Goal: Transaction & Acquisition: Book appointment/travel/reservation

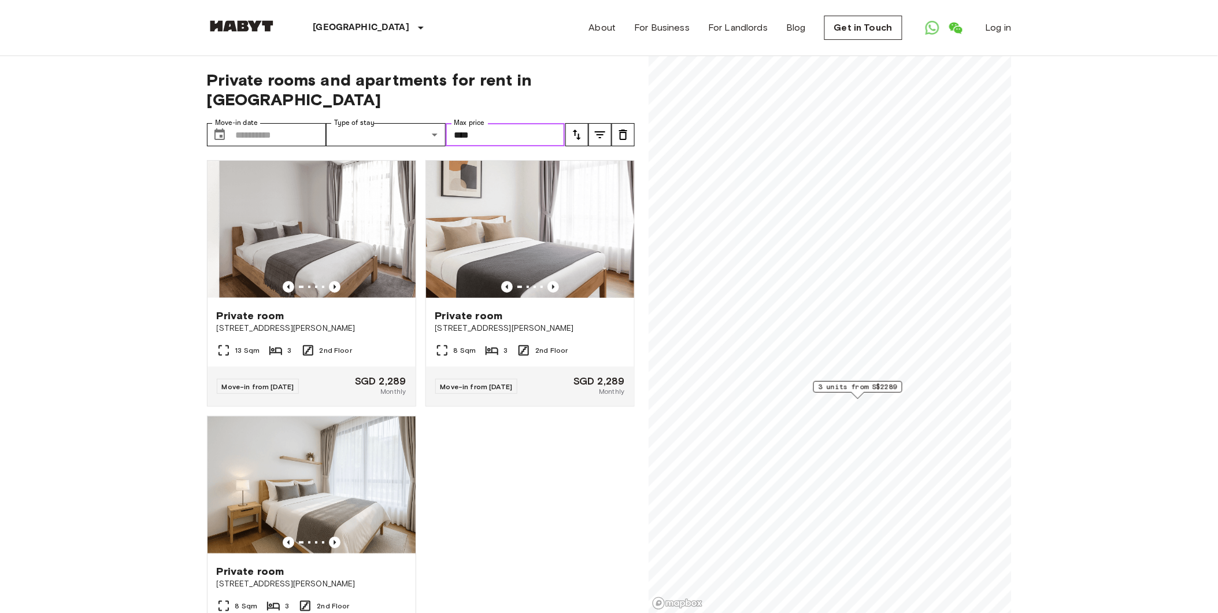
click at [505, 123] on input "****" at bounding box center [506, 134] width 120 height 23
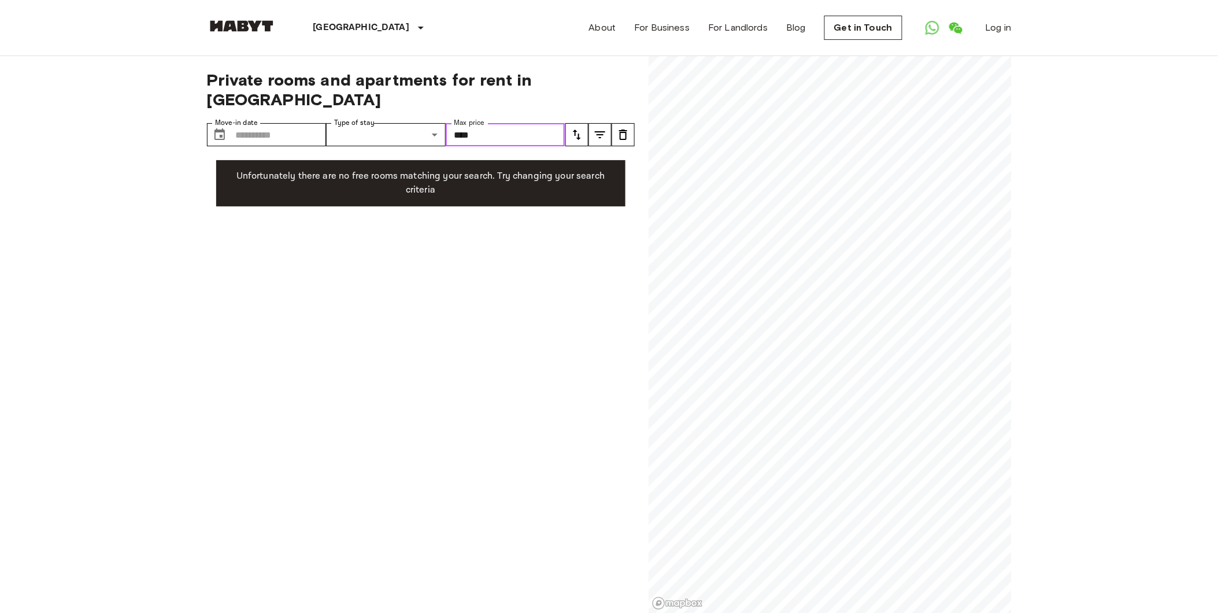
type input "****"
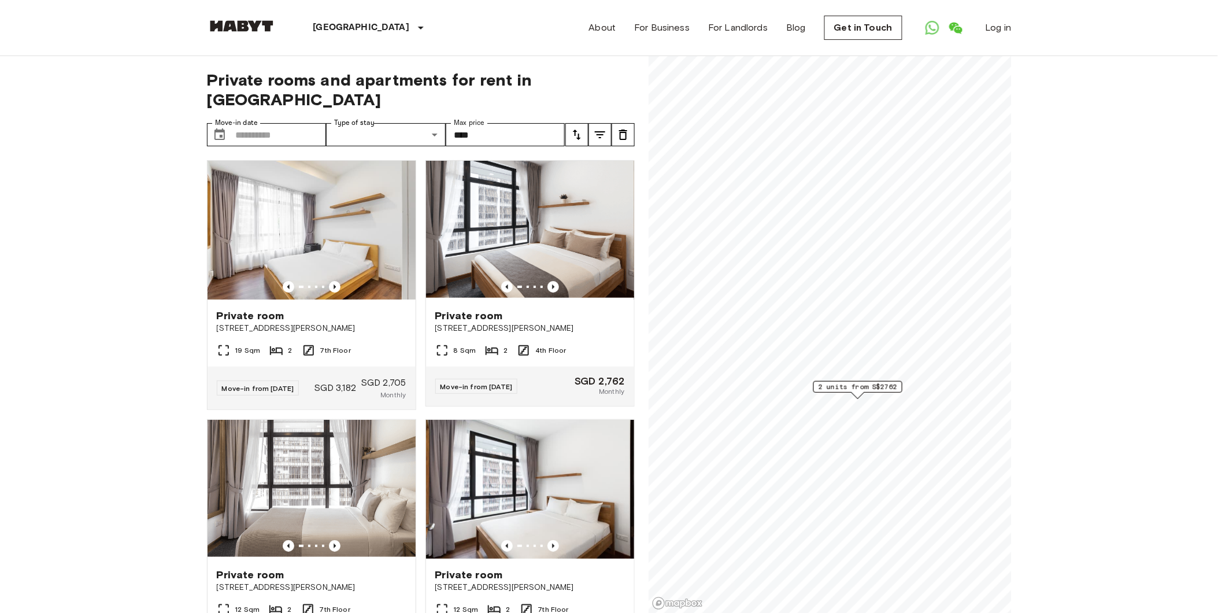
click at [602, 131] on icon "tune" at bounding box center [600, 134] width 10 height 7
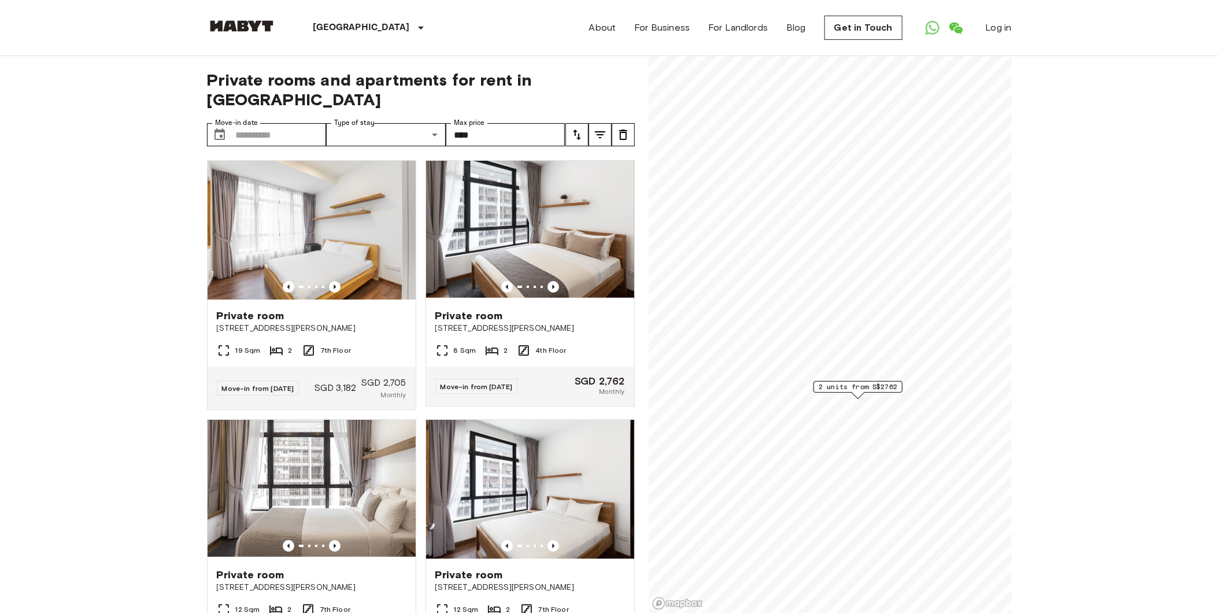
scroll to position [513, 0]
type input "****"
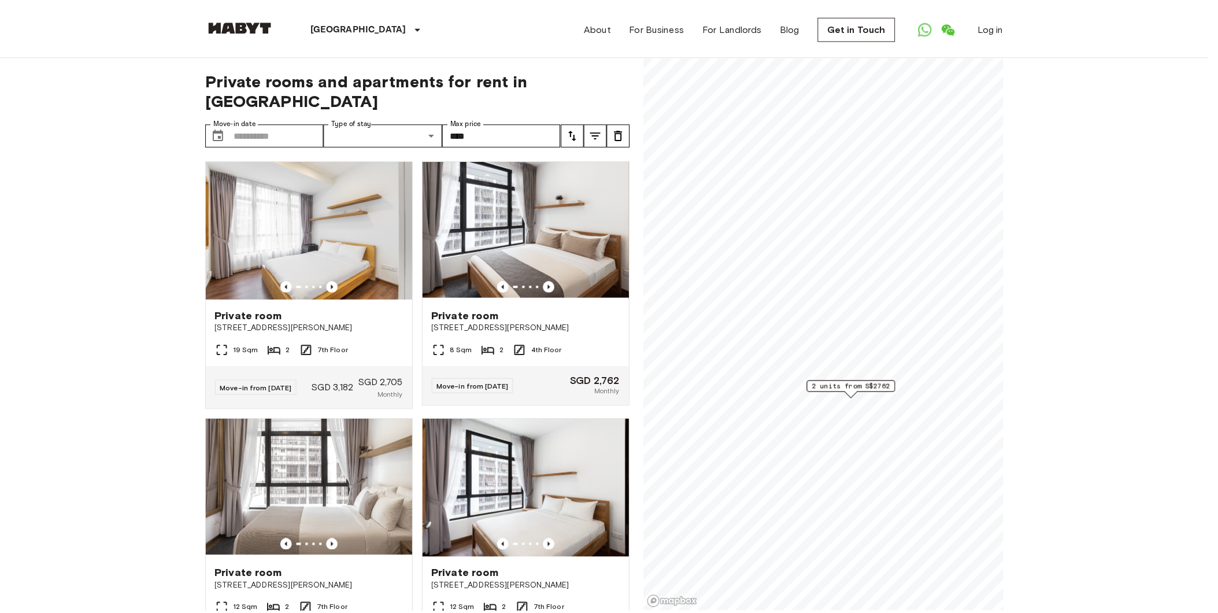
scroll to position [340, 0]
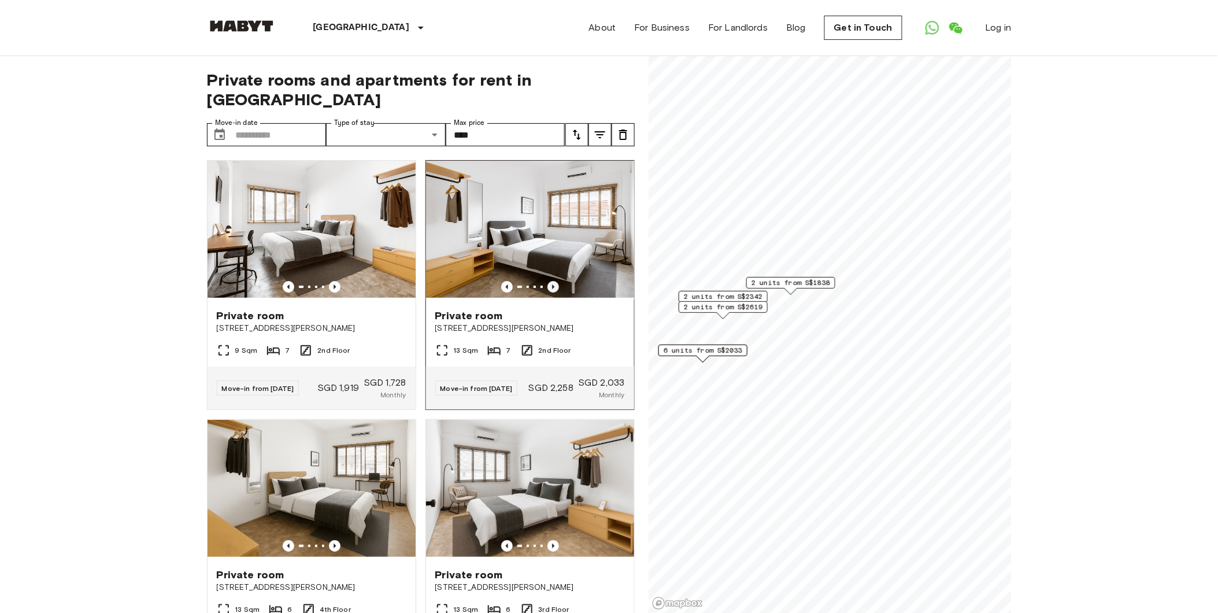
click at [548, 281] on icon "Previous image" at bounding box center [554, 287] width 12 height 12
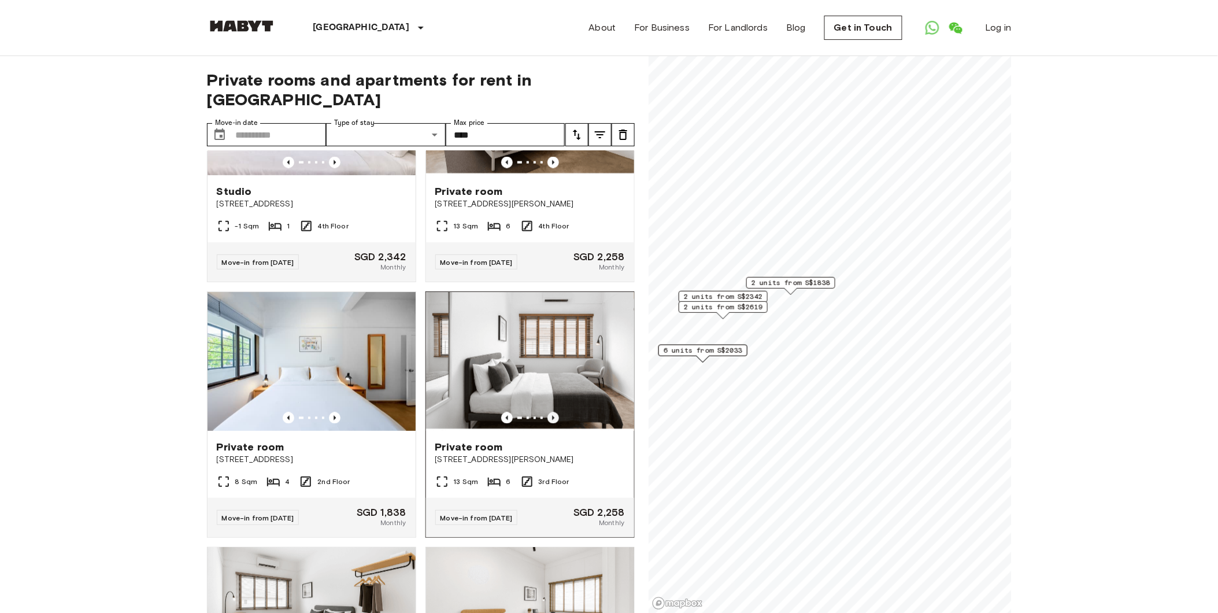
click at [548, 424] on icon "Previous image" at bounding box center [554, 418] width 12 height 12
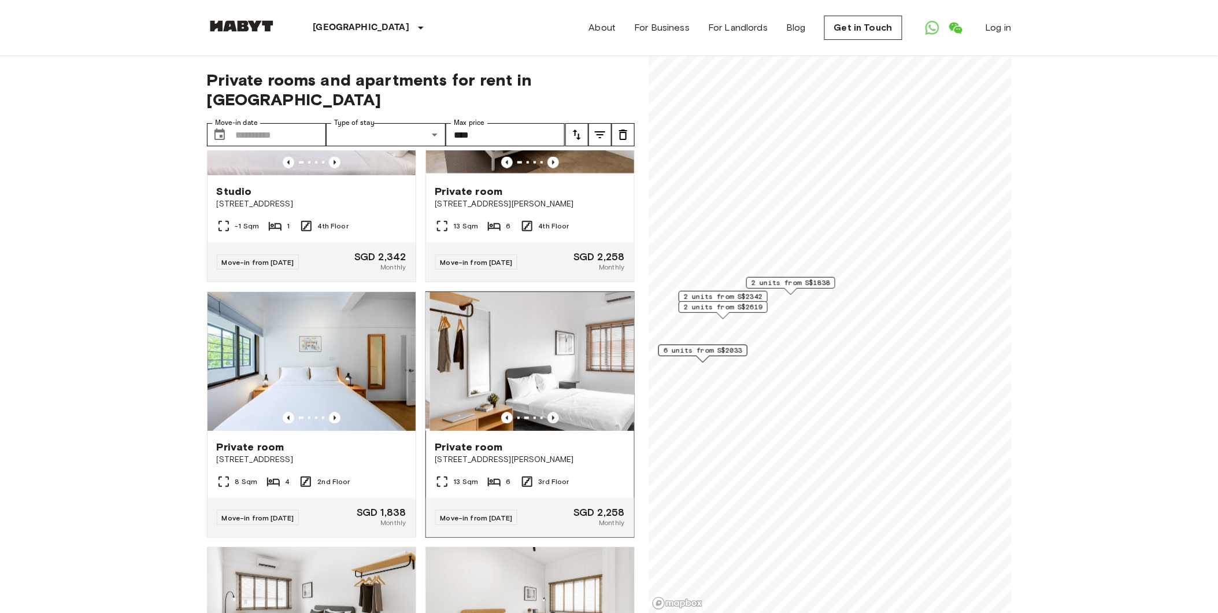
click at [548, 424] on icon "Previous image" at bounding box center [554, 418] width 12 height 12
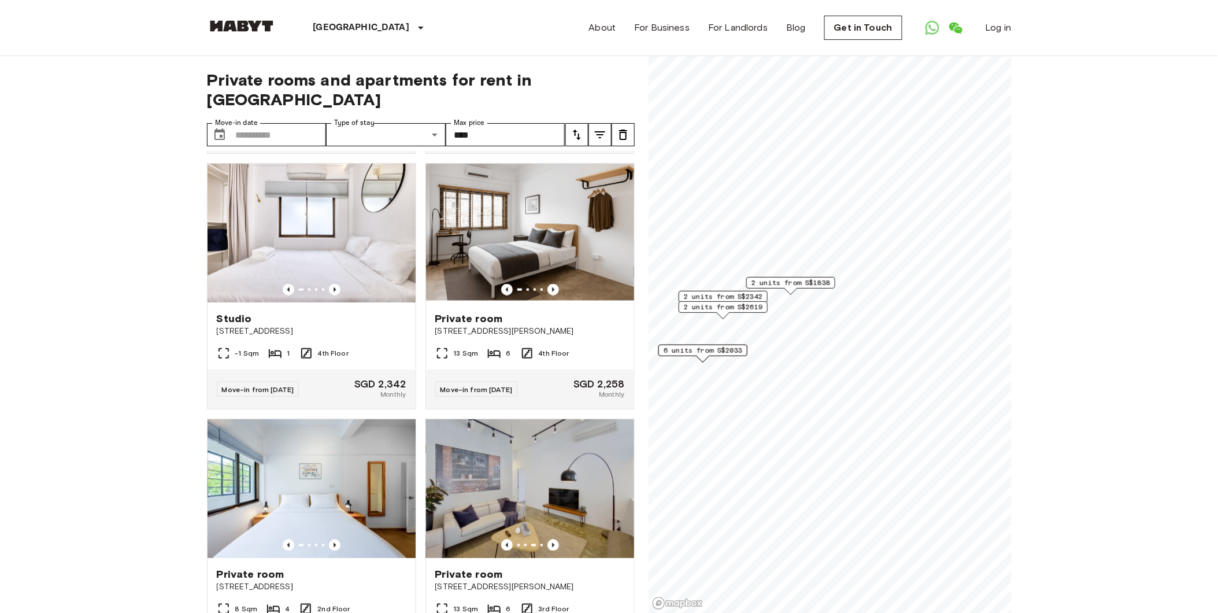
scroll to position [513, 0]
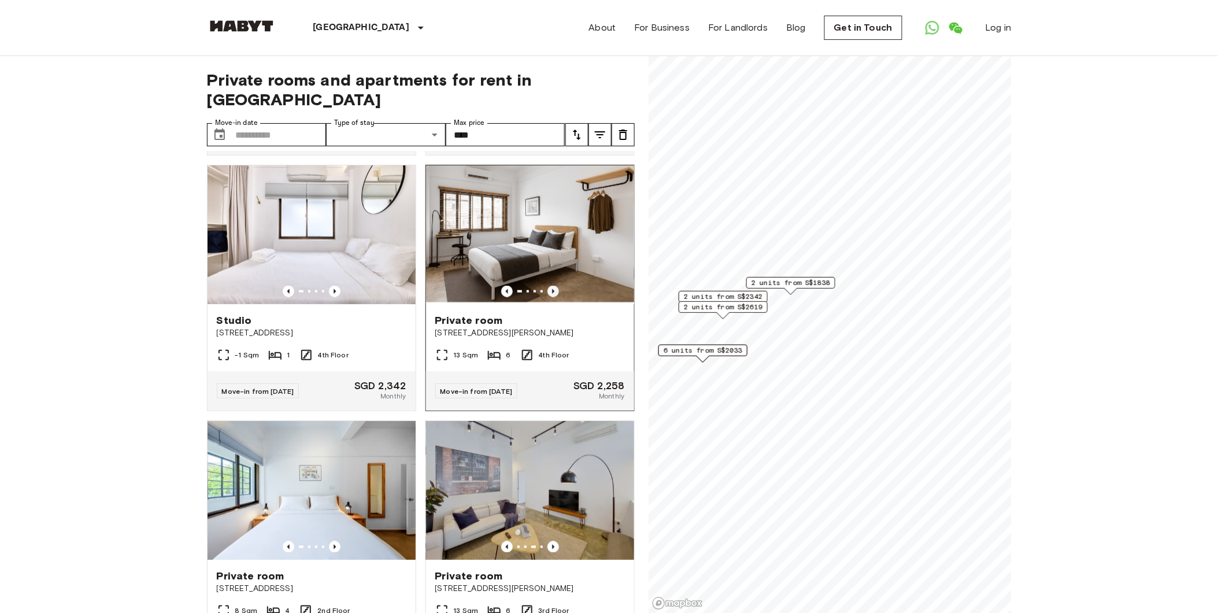
click at [548, 288] on icon "Previous image" at bounding box center [554, 292] width 12 height 12
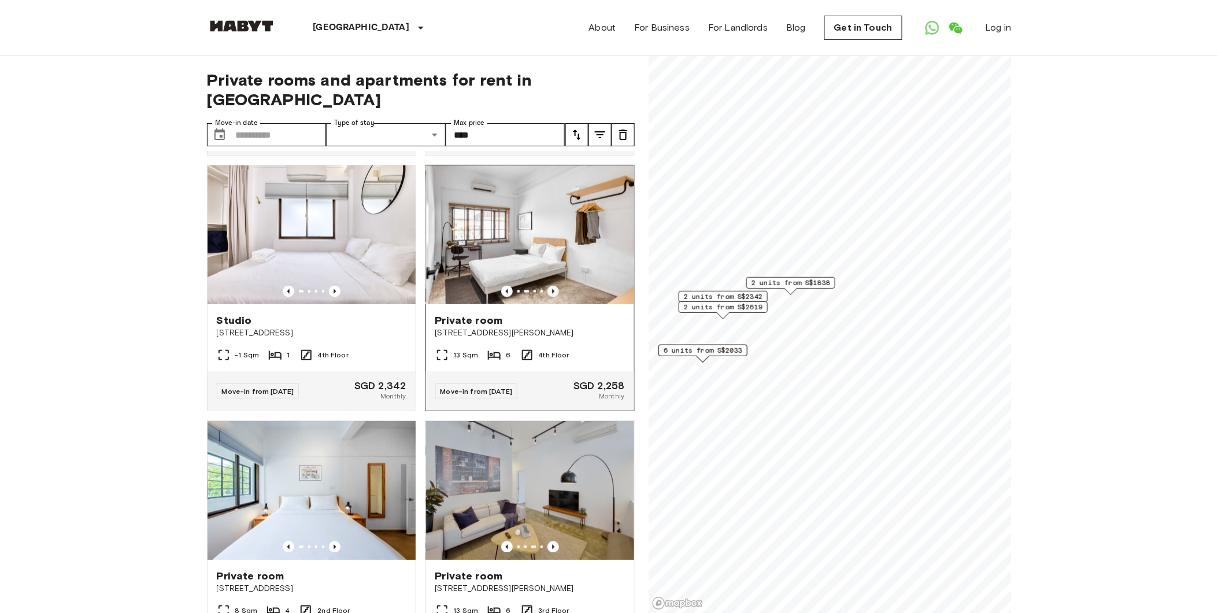
click at [548, 288] on icon "Previous image" at bounding box center [554, 292] width 12 height 12
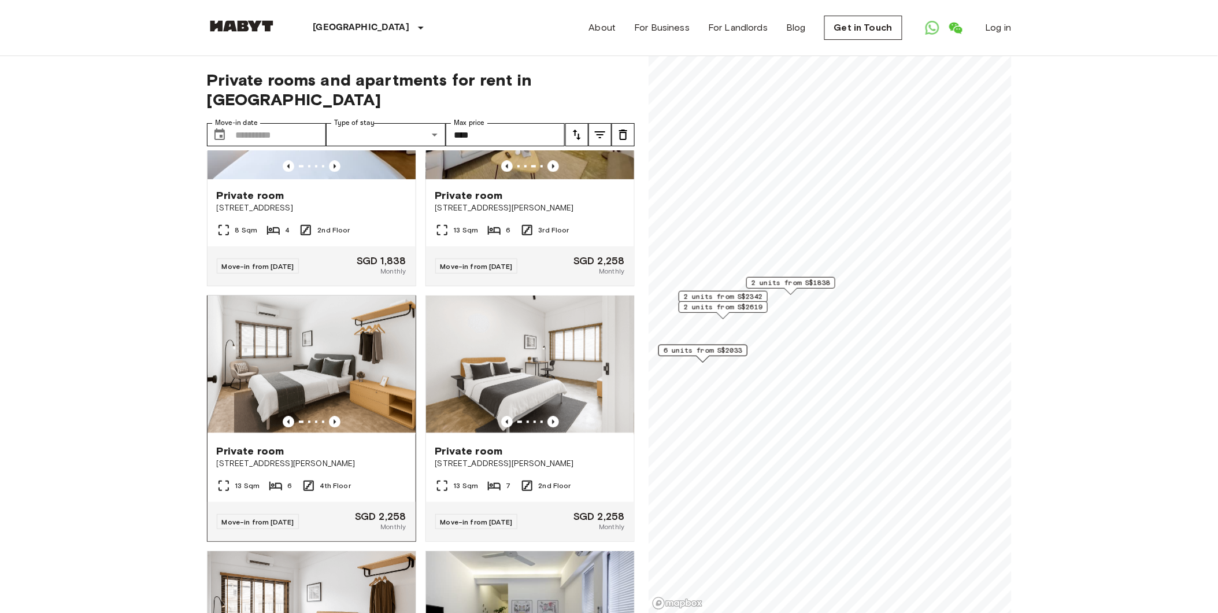
scroll to position [899, 0]
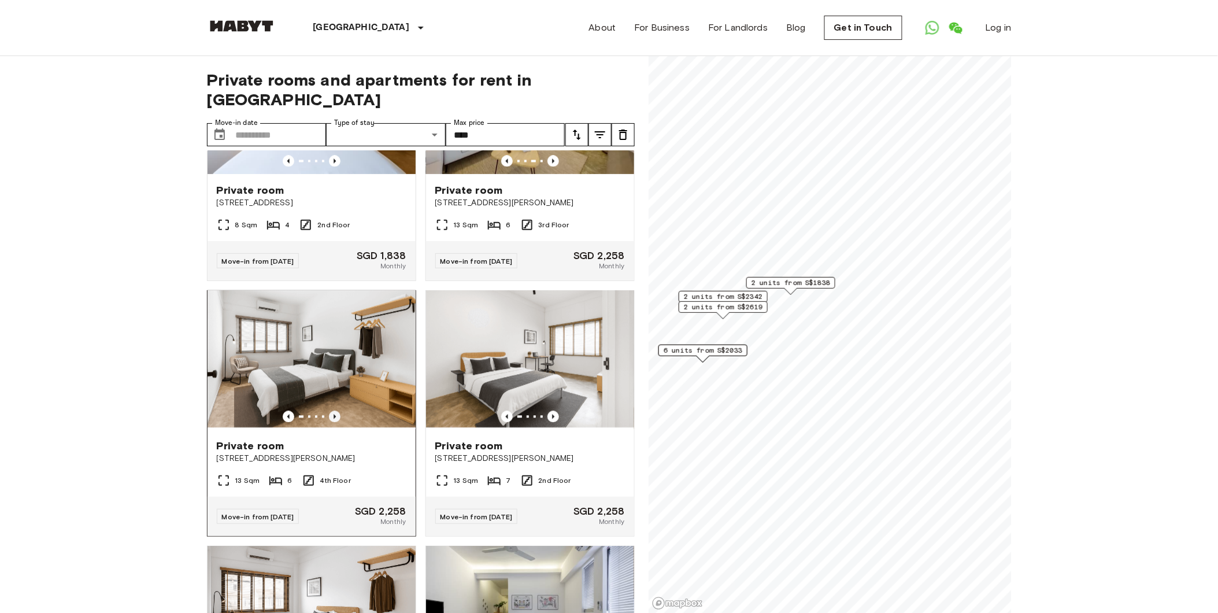
click at [330, 423] on icon "Previous image" at bounding box center [335, 417] width 12 height 12
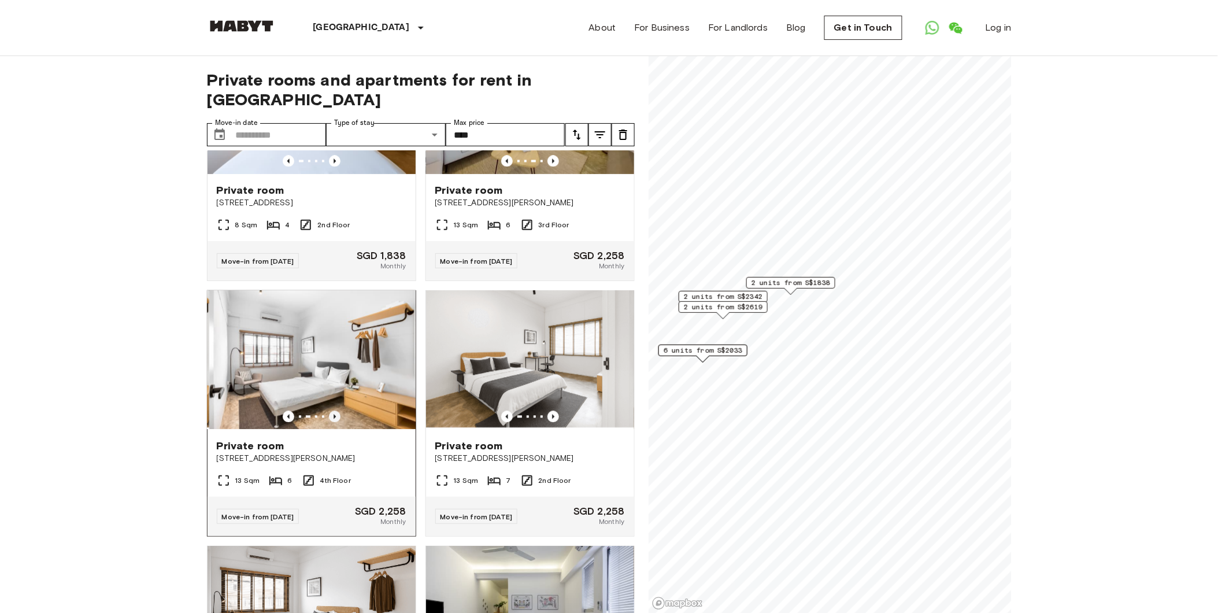
click at [330, 423] on icon "Previous image" at bounding box center [335, 417] width 12 height 12
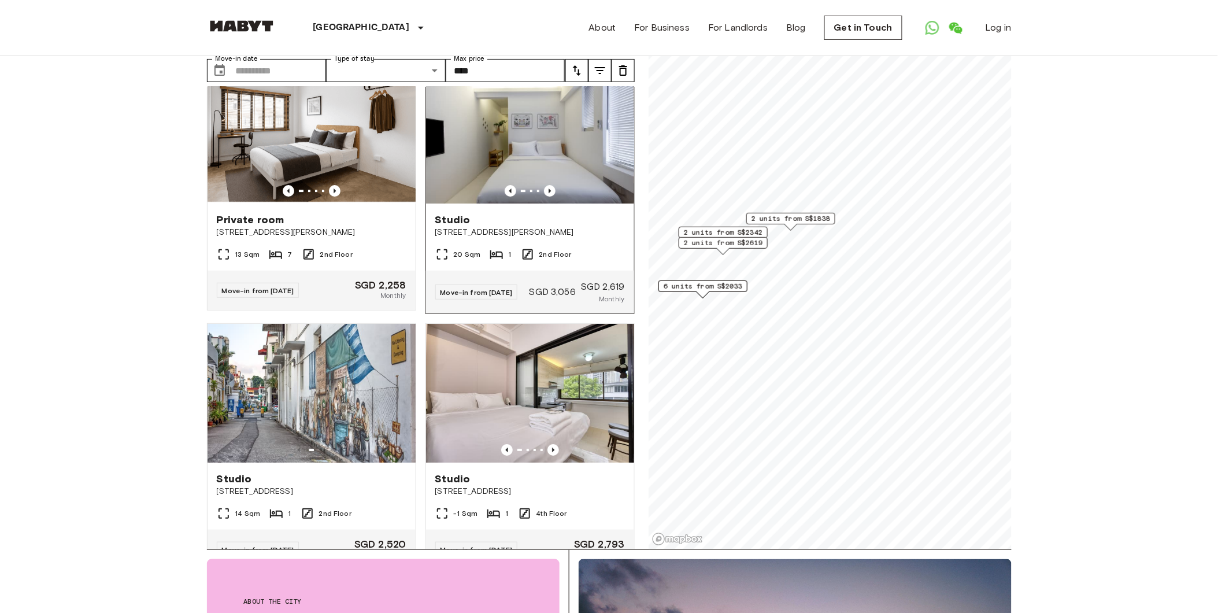
scroll to position [1285, 0]
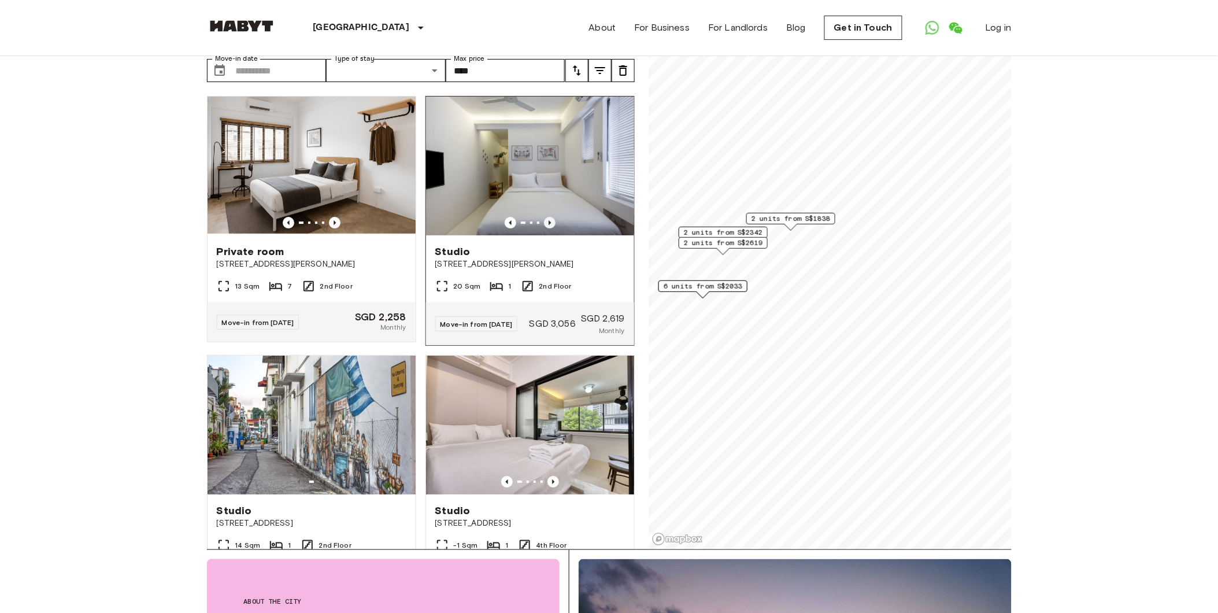
click at [544, 228] on icon "Previous image" at bounding box center [550, 223] width 12 height 12
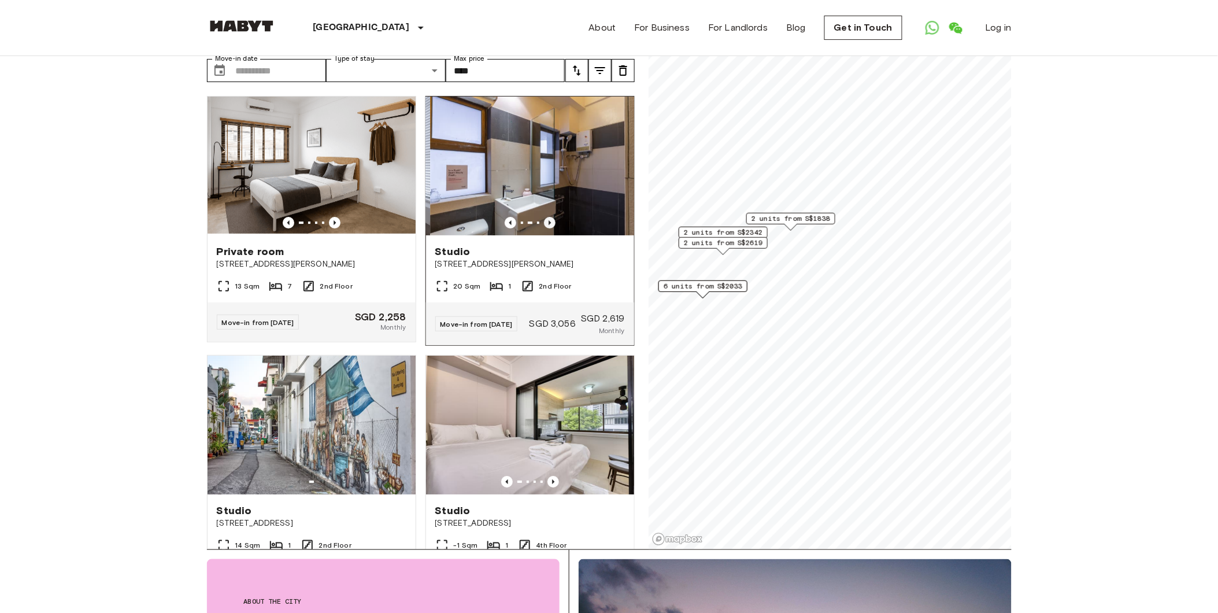
click at [544, 228] on icon "Previous image" at bounding box center [550, 223] width 12 height 12
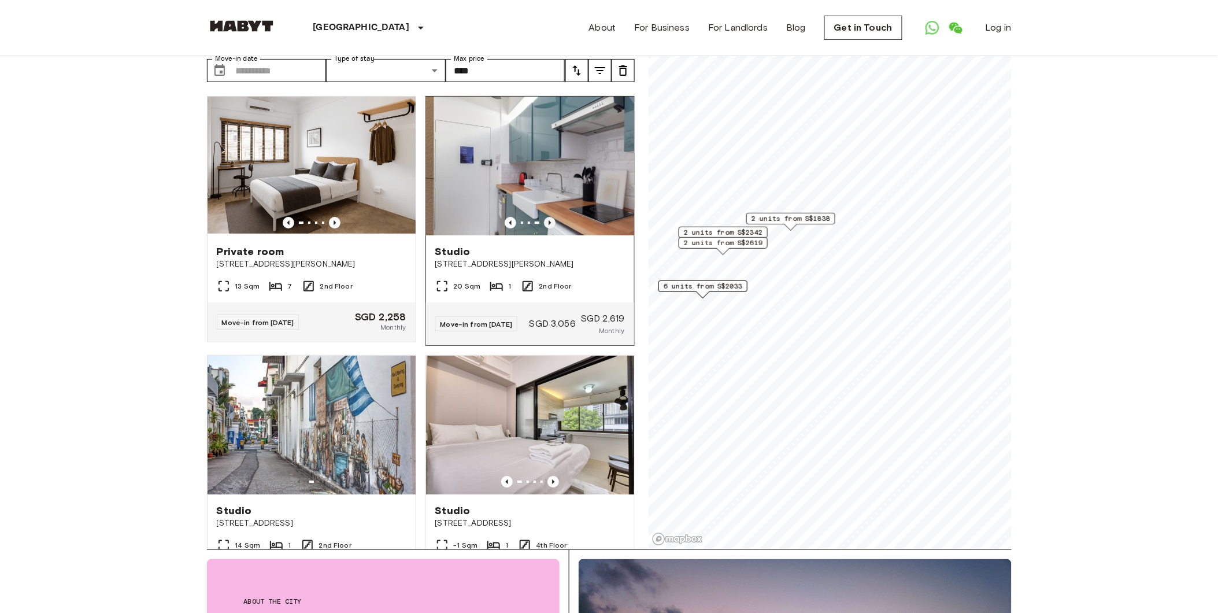
click at [544, 228] on icon "Previous image" at bounding box center [550, 223] width 12 height 12
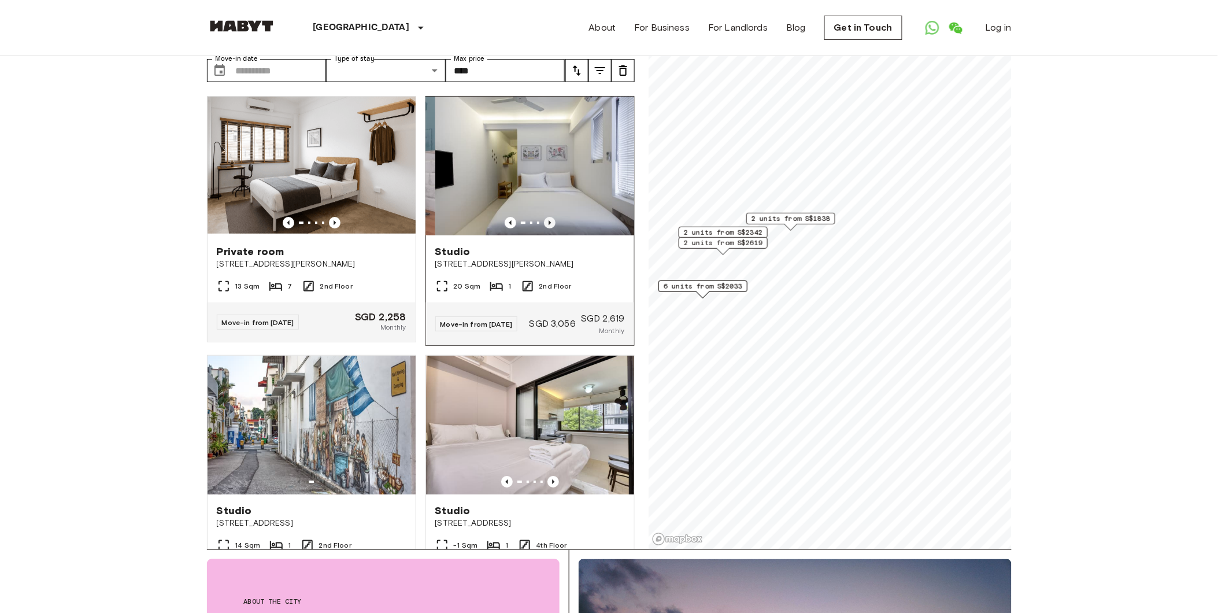
click at [544, 228] on icon "Previous image" at bounding box center [550, 223] width 12 height 12
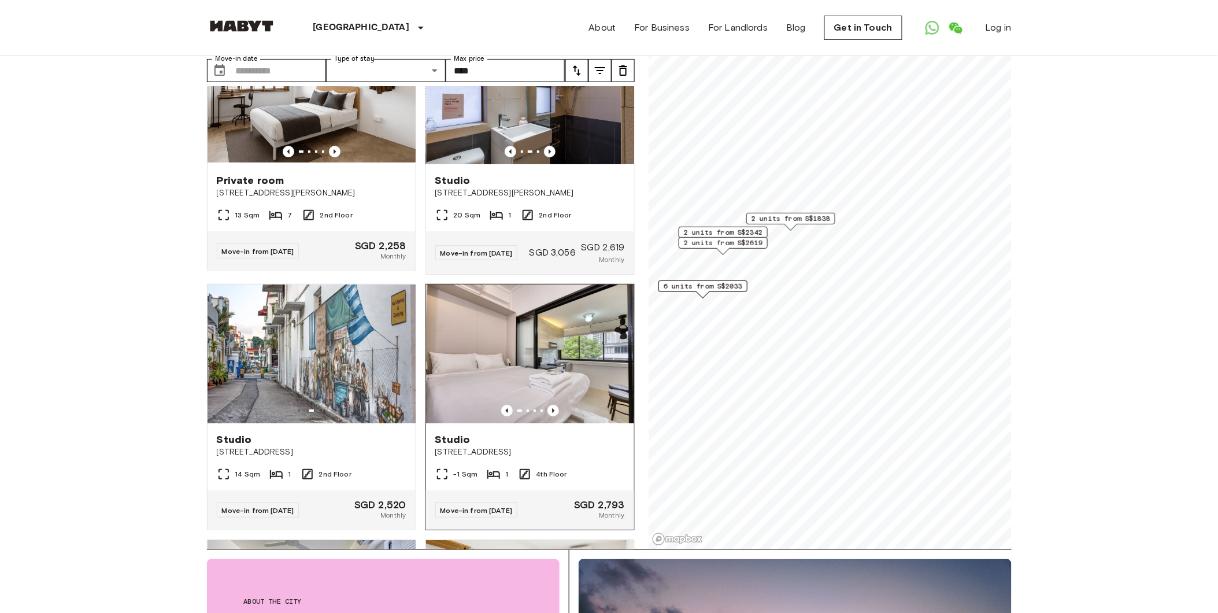
scroll to position [1413, 0]
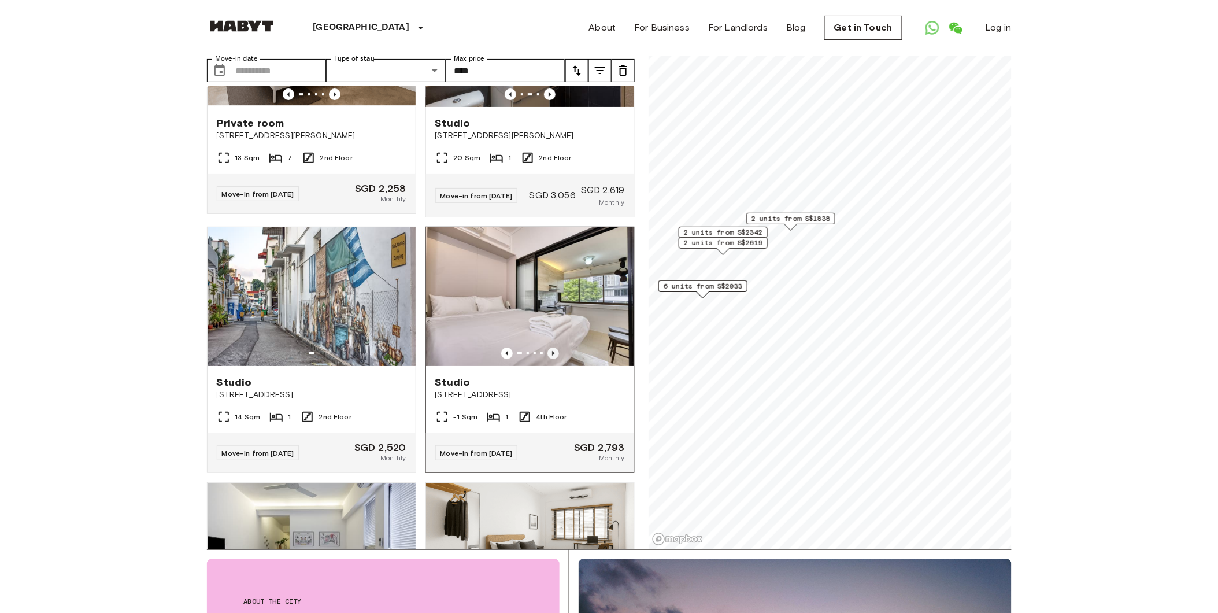
click at [552, 356] on icon "Previous image" at bounding box center [553, 353] width 2 height 5
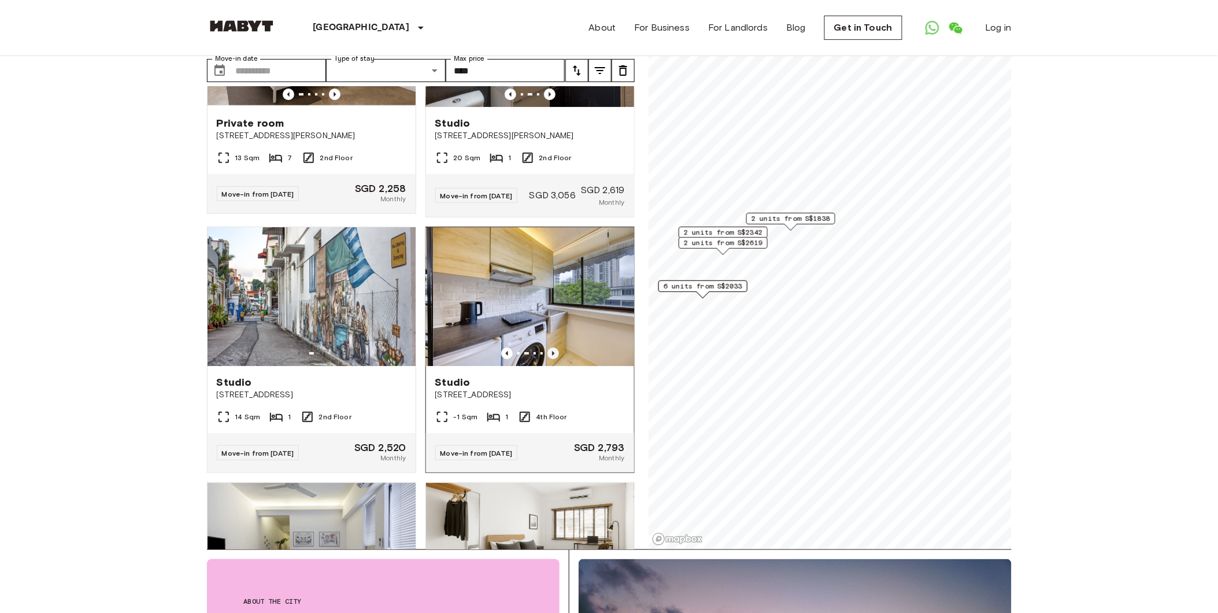
click at [552, 356] on icon "Previous image" at bounding box center [553, 353] width 2 height 5
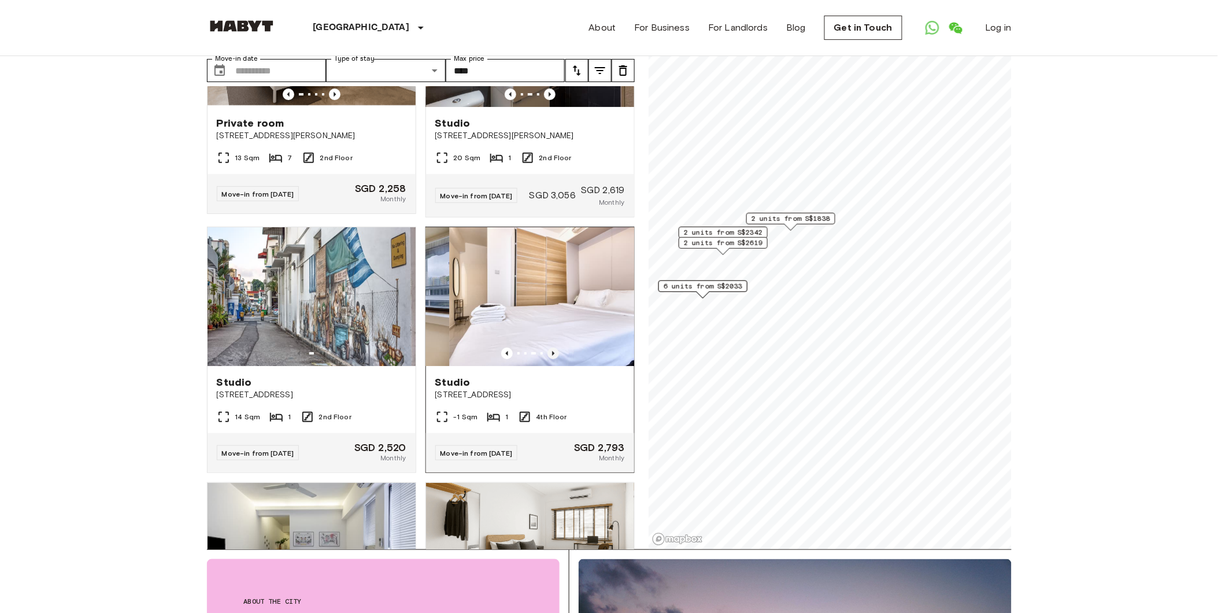
click at [552, 356] on icon "Previous image" at bounding box center [553, 353] width 2 height 5
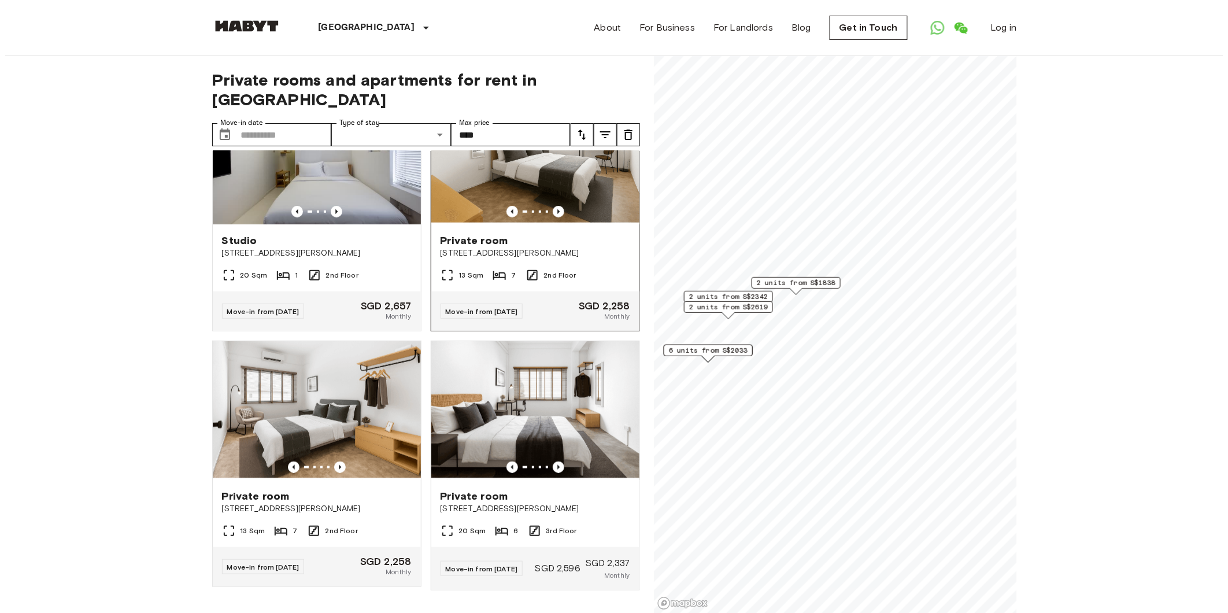
scroll to position [1877, 0]
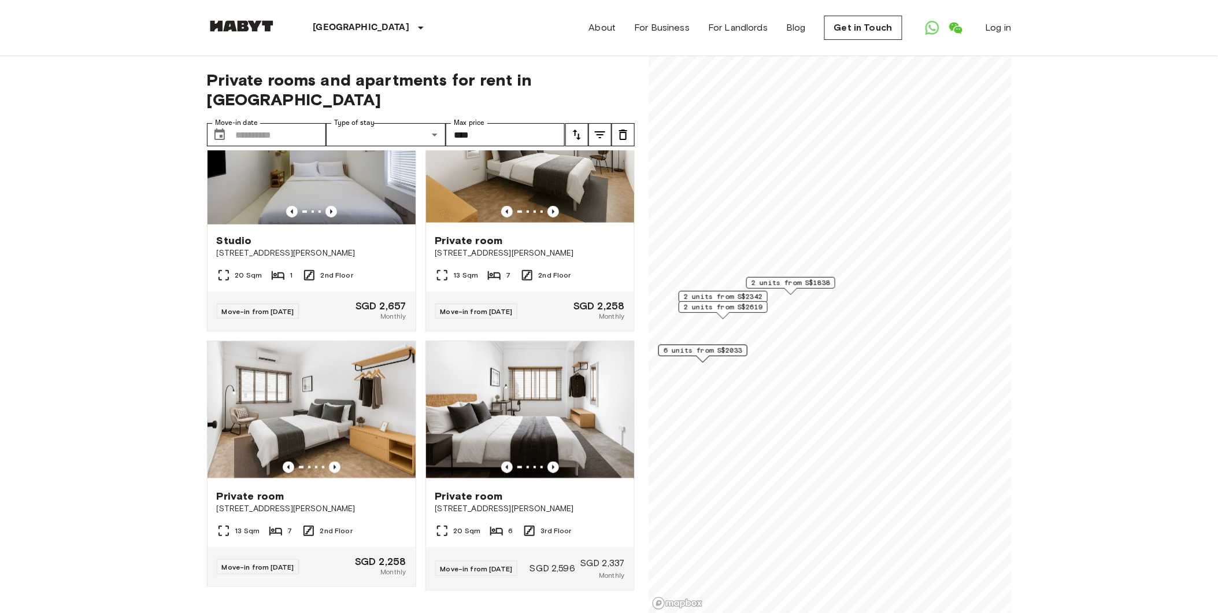
click at [597, 131] on icon "tune" at bounding box center [600, 134] width 10 height 7
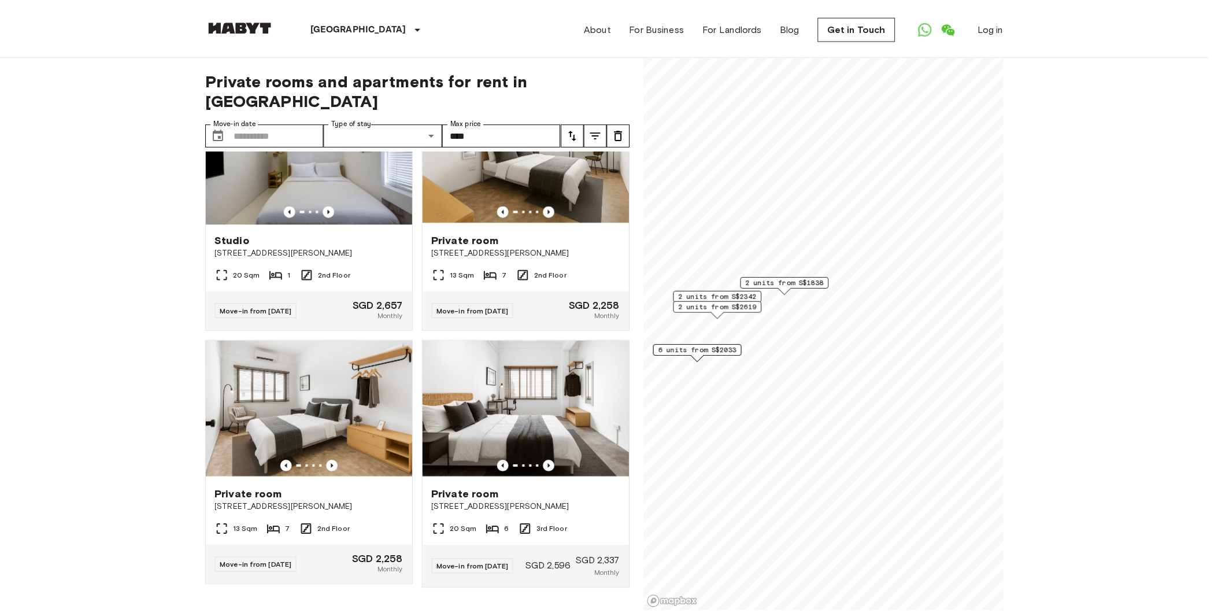
scroll to position [385, 0]
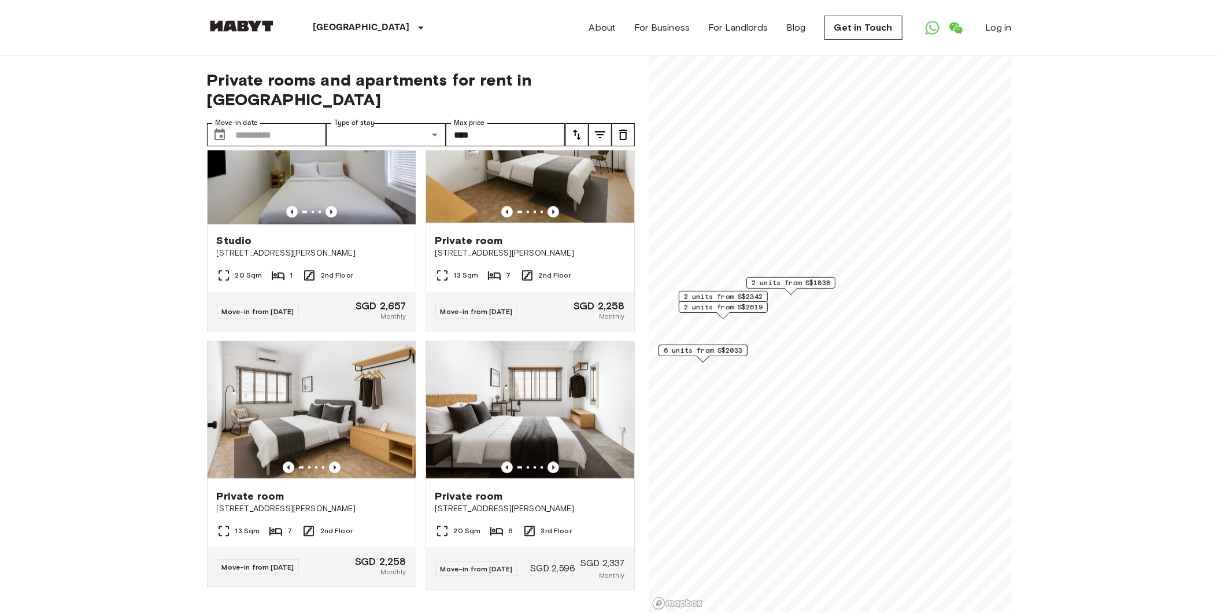
type input "****"
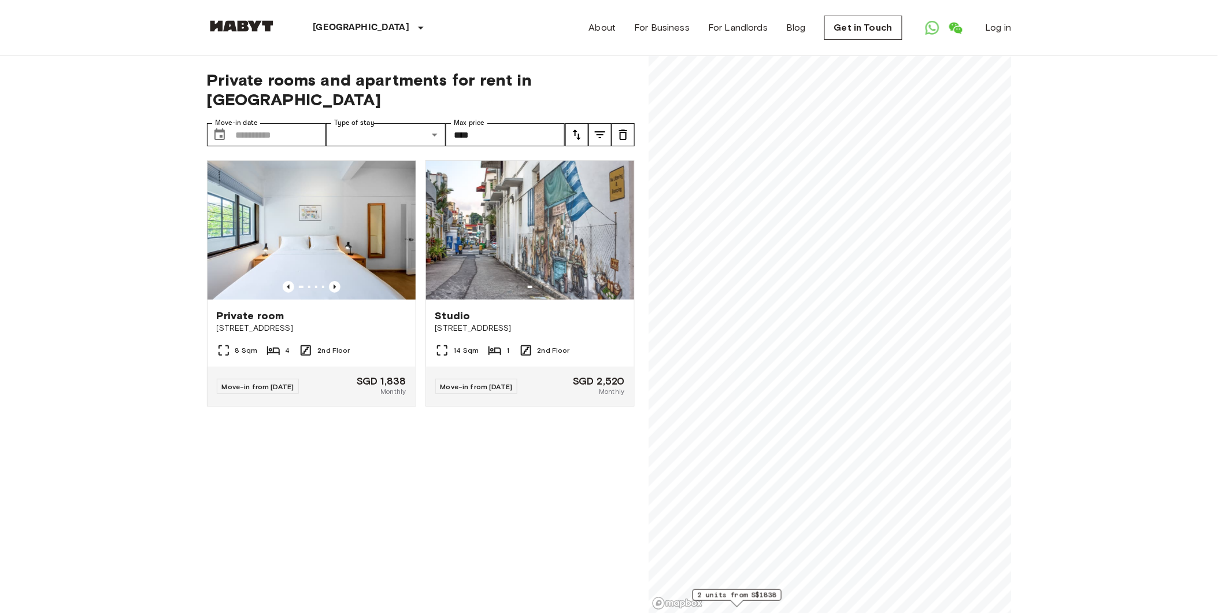
click at [596, 128] on icon "tune" at bounding box center [600, 135] width 14 height 14
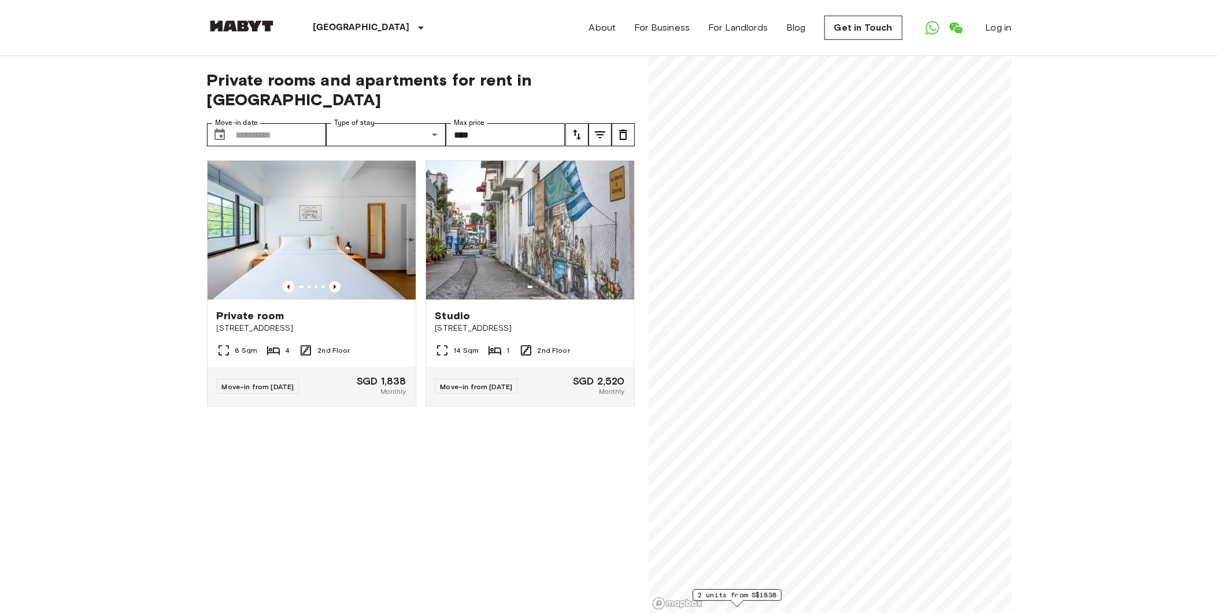
scroll to position [533, 0]
type input "****"
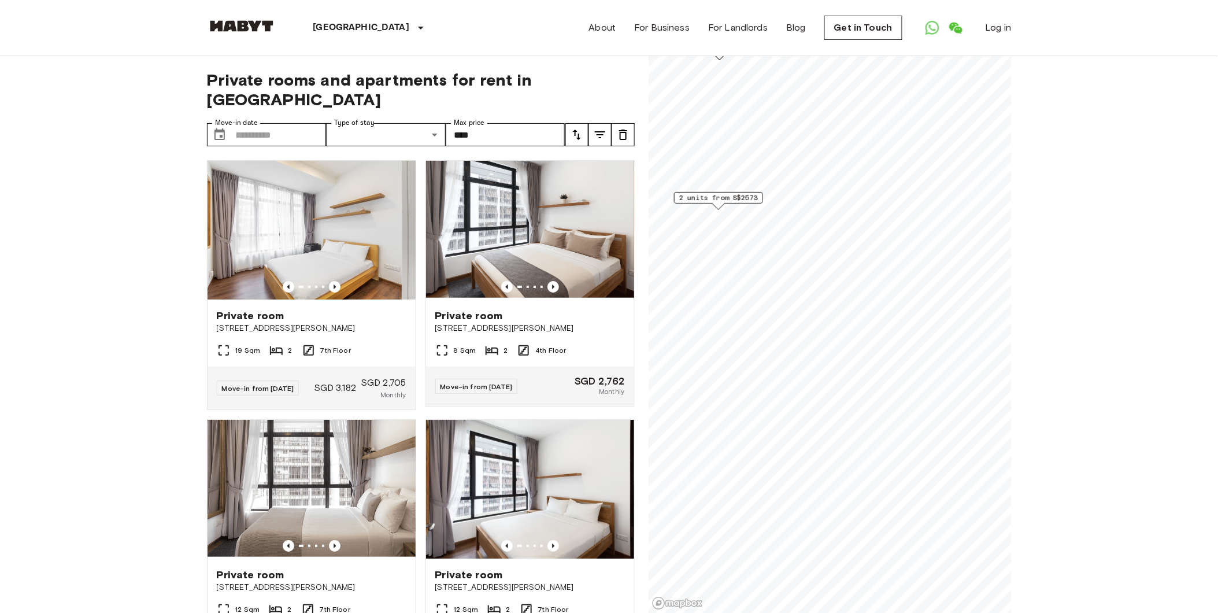
click at [722, 194] on span "2 units from S$2573" at bounding box center [718, 198] width 79 height 10
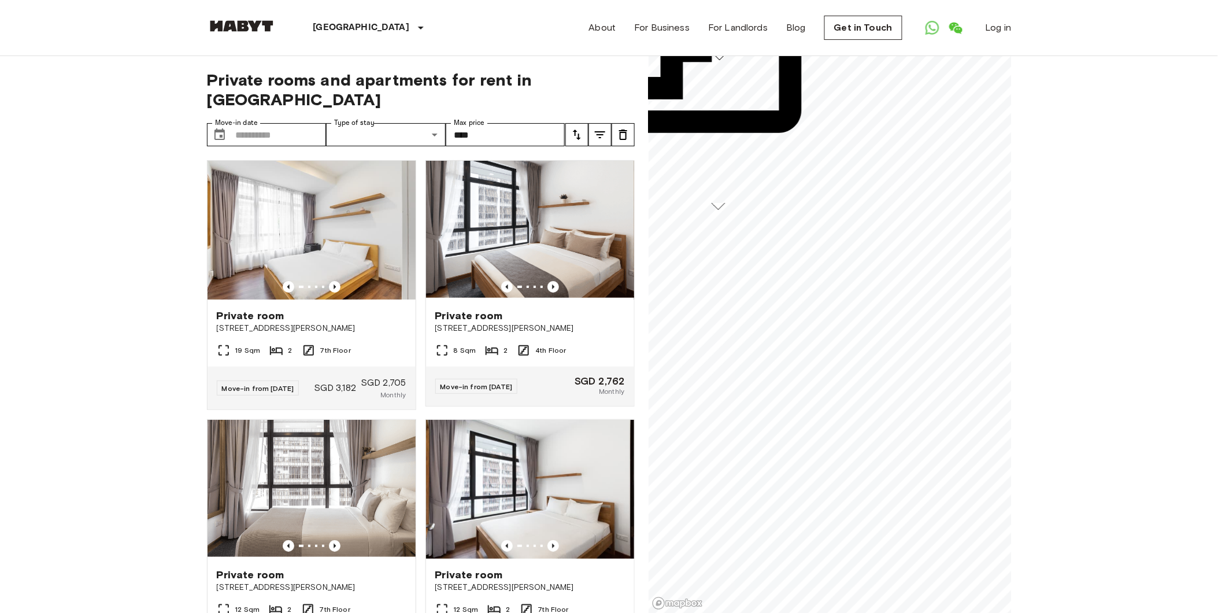
click at [599, 128] on icon "tune" at bounding box center [600, 135] width 14 height 14
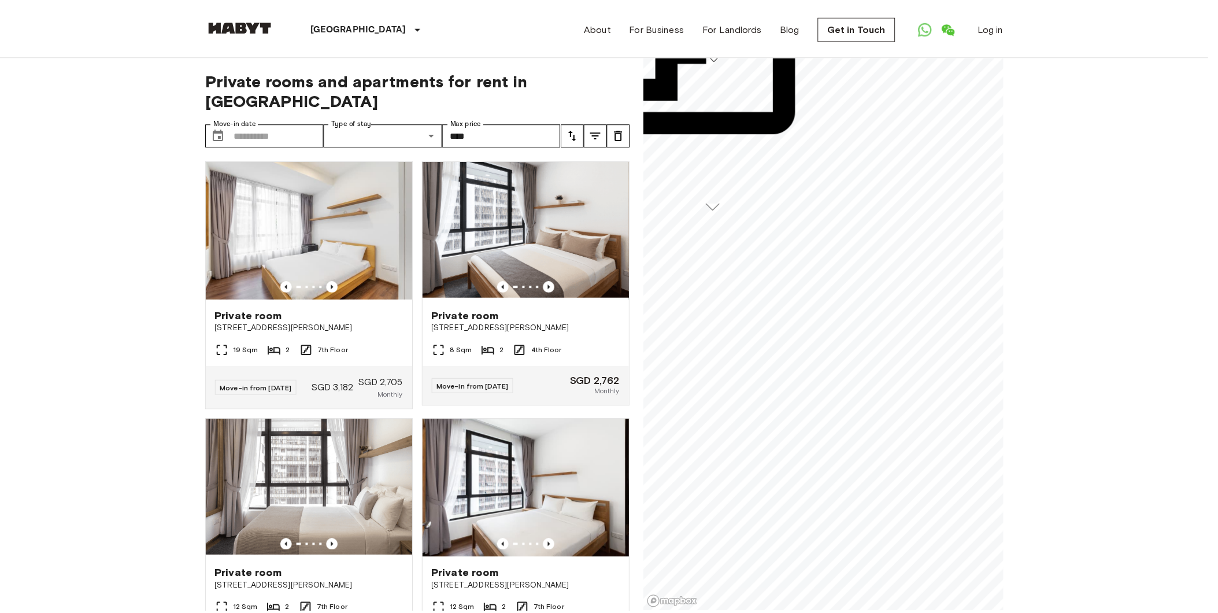
scroll to position [257, 0]
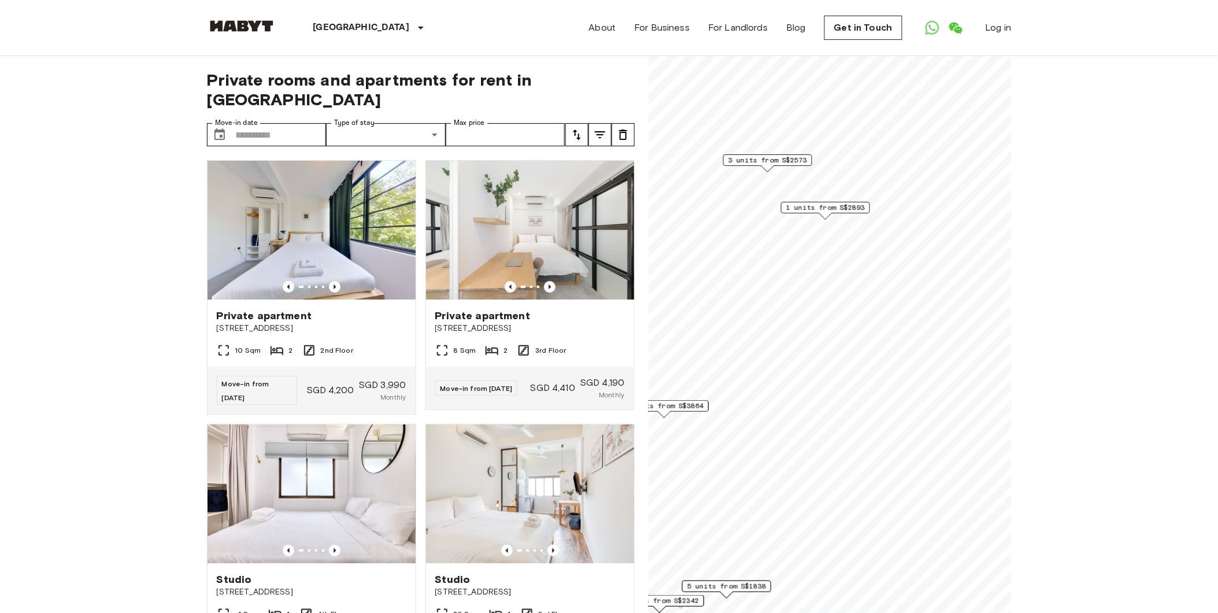
click at [691, 406] on span "1 units from S$3864" at bounding box center [664, 406] width 79 height 10
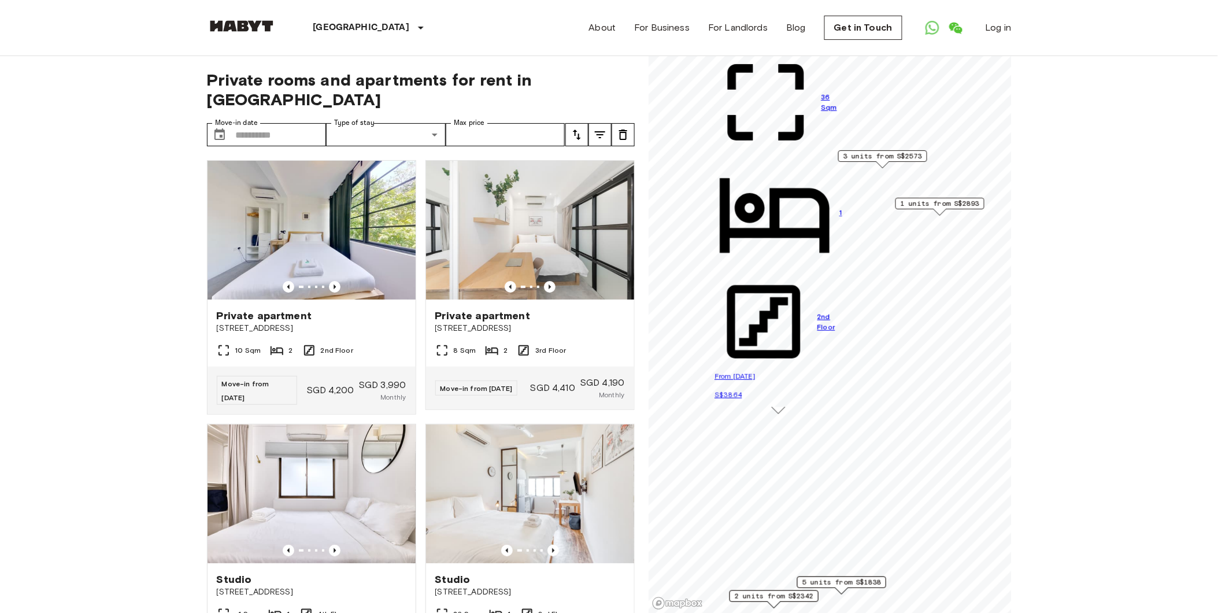
click at [796, 33] on icon "Previous image" at bounding box center [802, 27] width 12 height 12
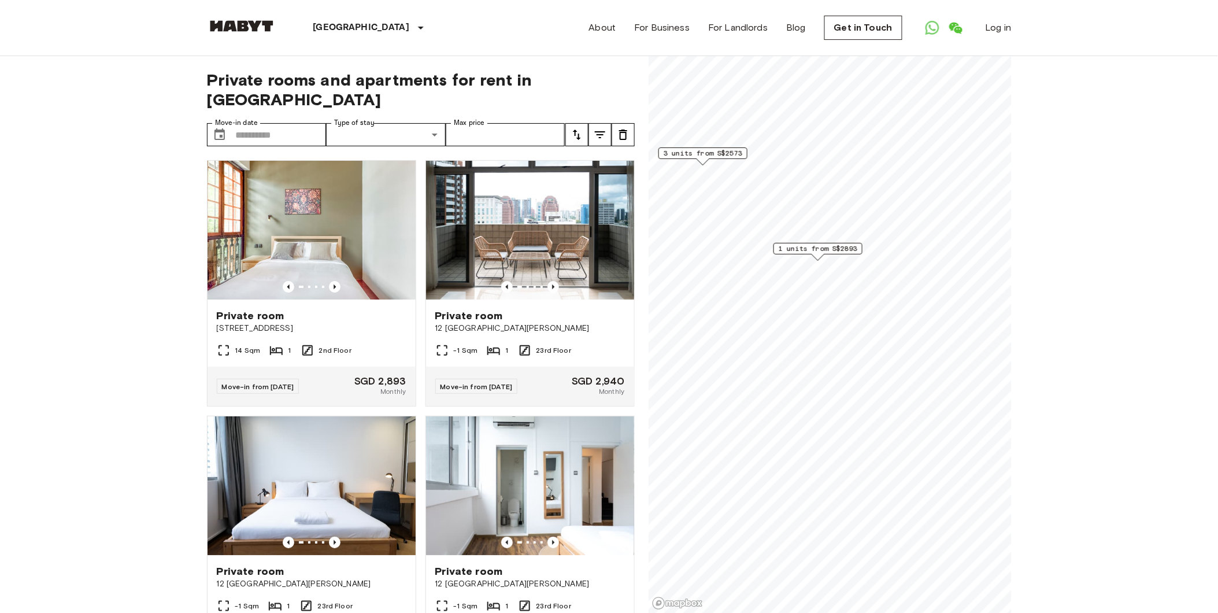
click at [820, 246] on span "1 units from S$2893" at bounding box center [818, 248] width 79 height 10
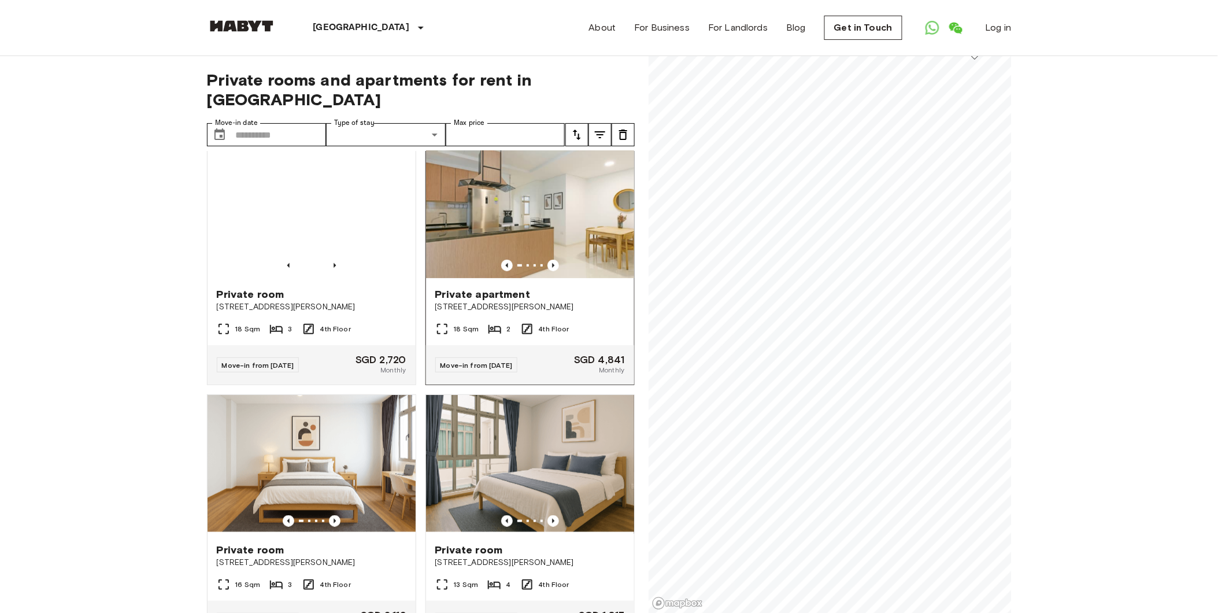
scroll to position [1863, 0]
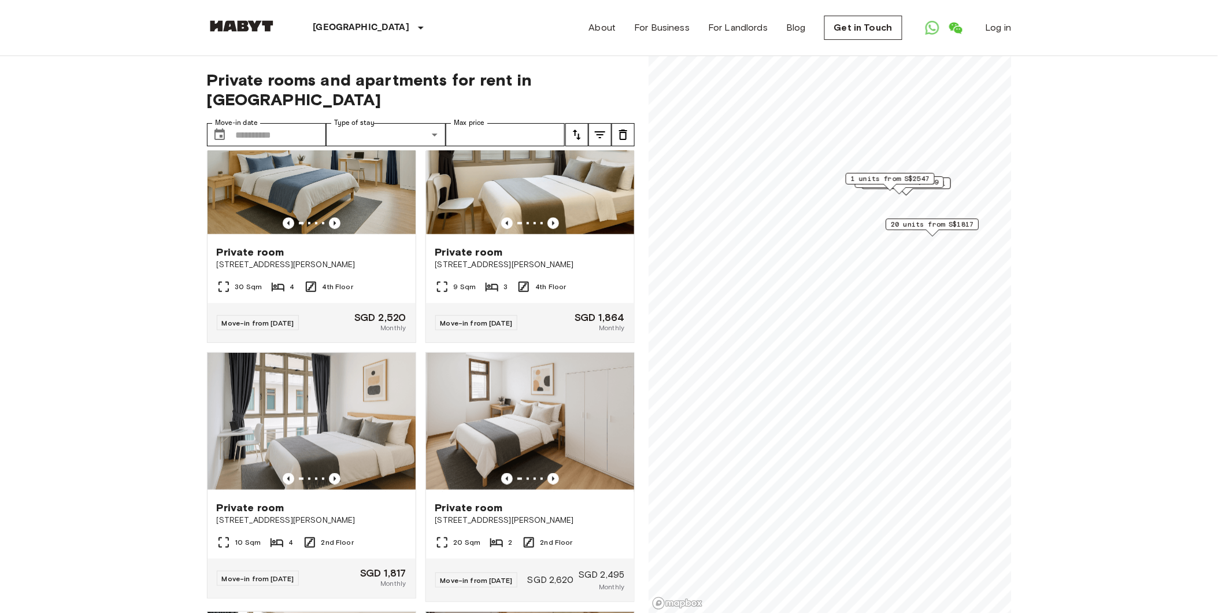
click at [928, 228] on span "20 units from S$1817" at bounding box center [932, 224] width 83 height 10
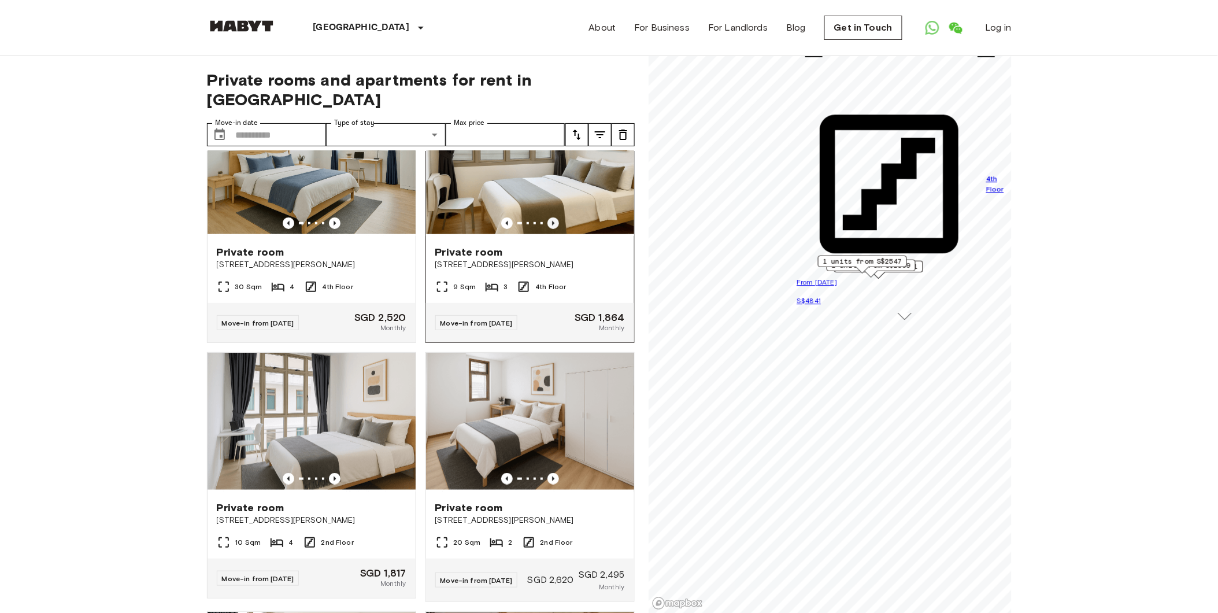
click at [548, 229] on icon "Previous image" at bounding box center [554, 223] width 12 height 12
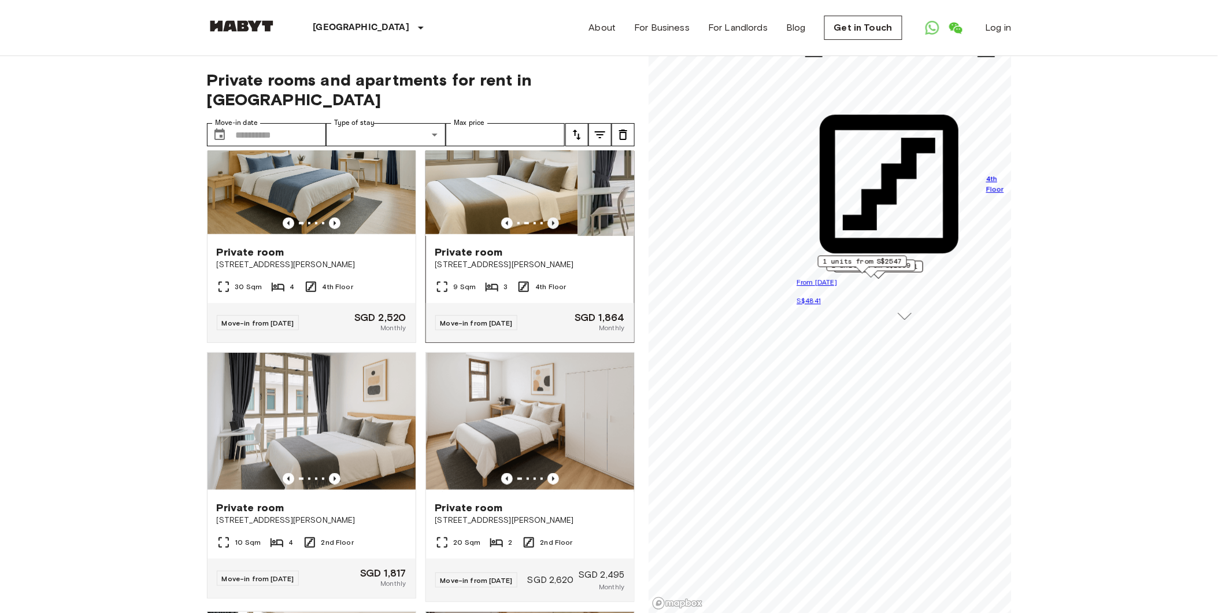
click at [548, 229] on icon "Previous image" at bounding box center [554, 223] width 12 height 12
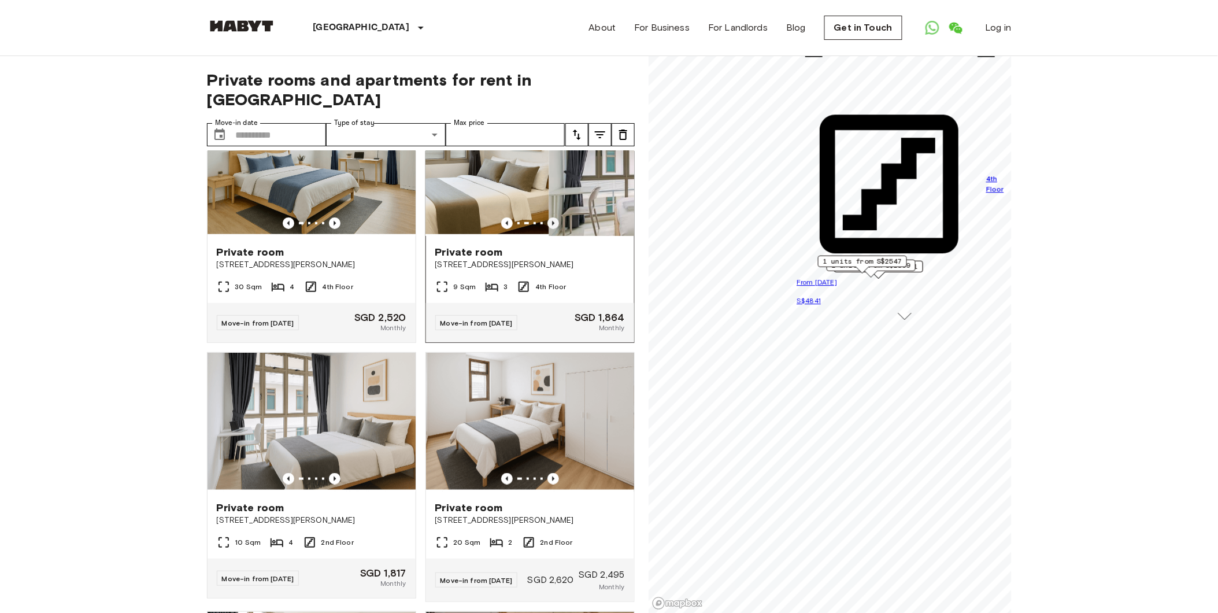
click at [548, 229] on icon "Previous image" at bounding box center [554, 223] width 12 height 12
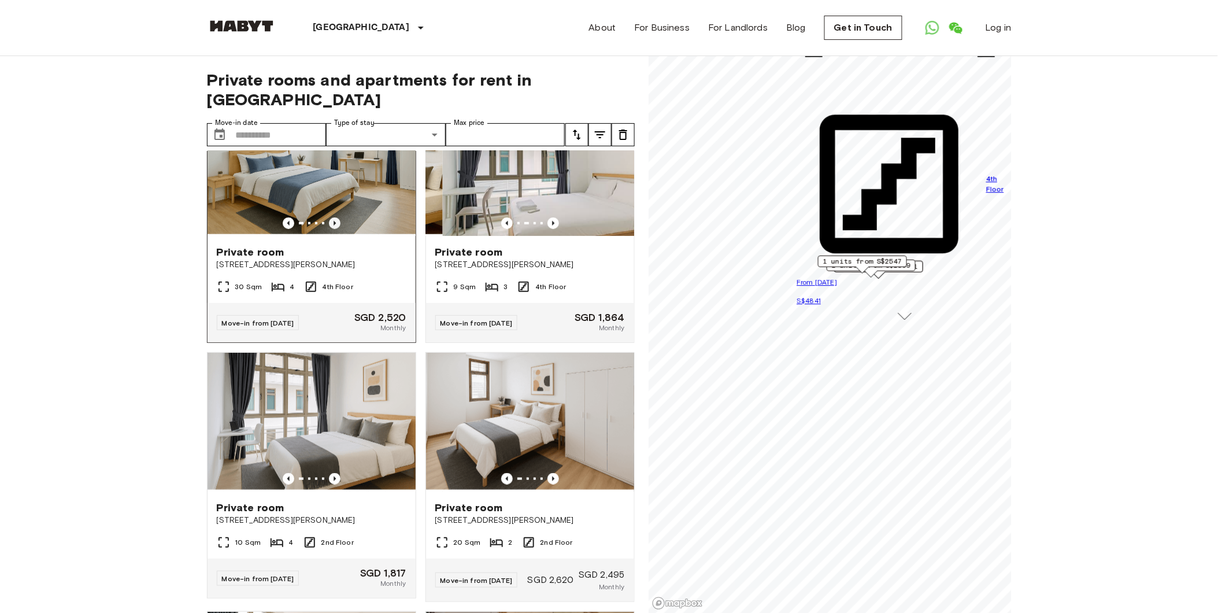
click at [330, 229] on icon "Previous image" at bounding box center [335, 223] width 12 height 12
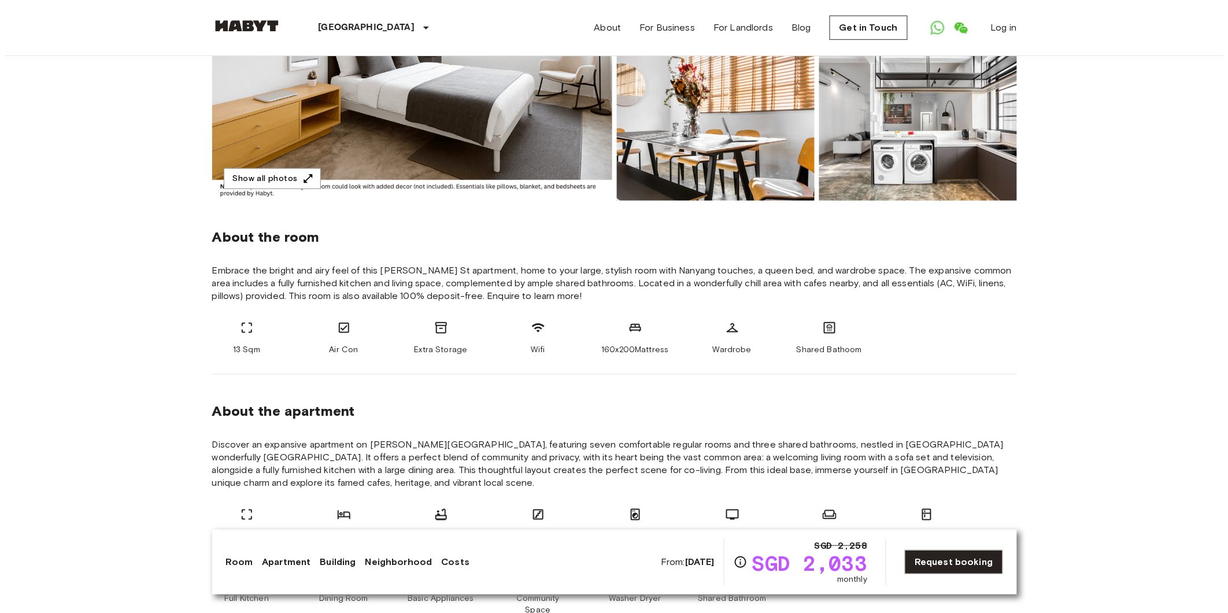
scroll to position [64, 0]
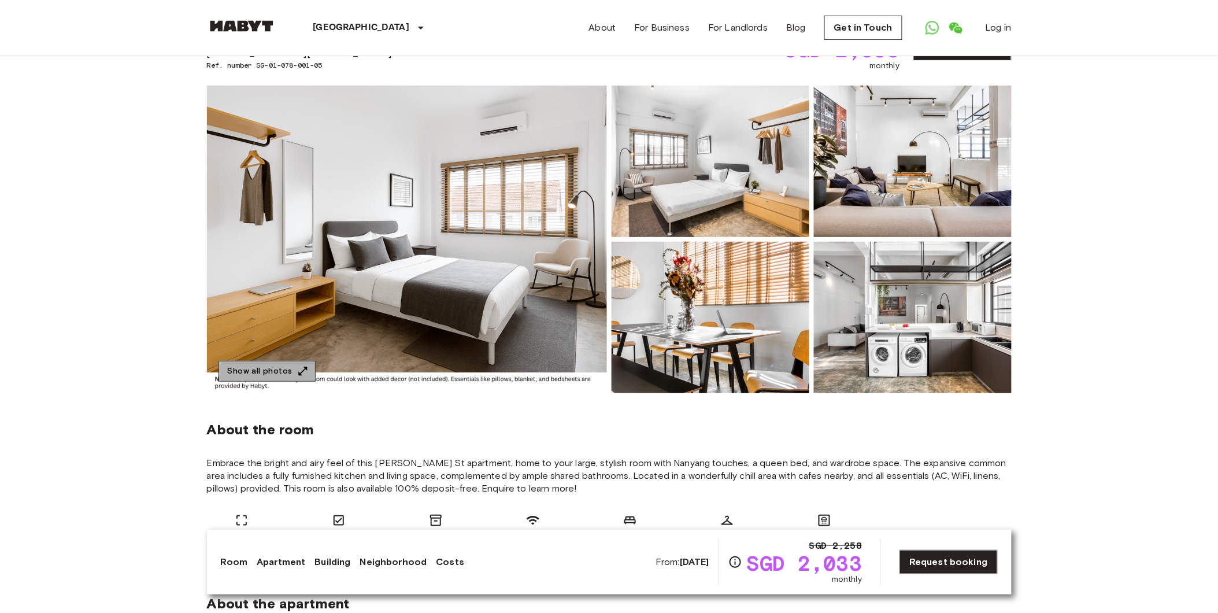
click at [269, 373] on button "Show all photos" at bounding box center [267, 371] width 97 height 21
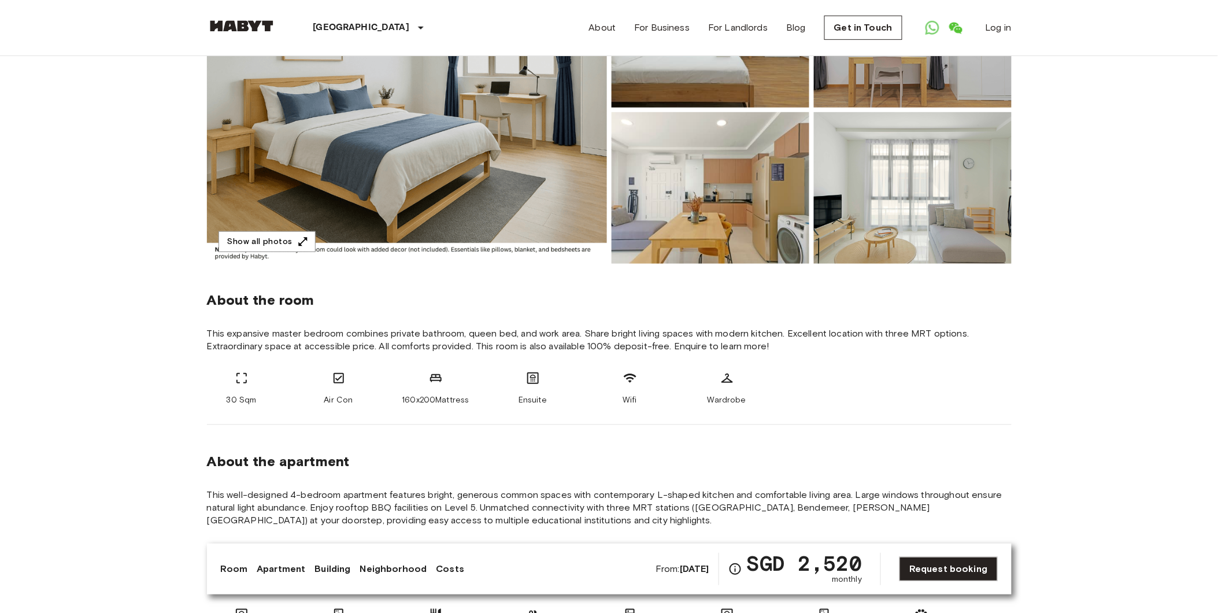
scroll to position [64, 0]
